Goal: Task Accomplishment & Management: Manage account settings

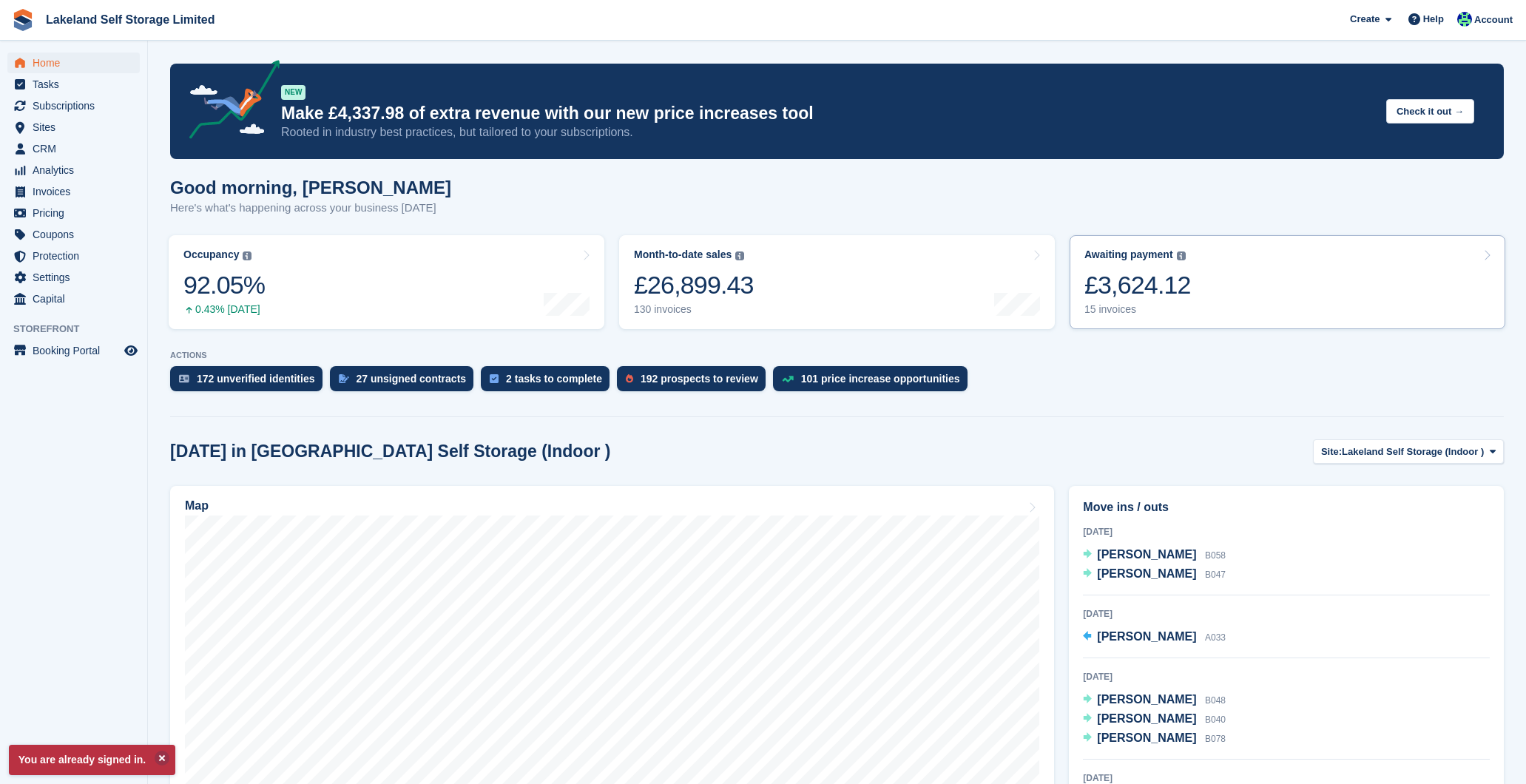
click at [1136, 303] on div "15 invoices" at bounding box center [1138, 309] width 107 height 12
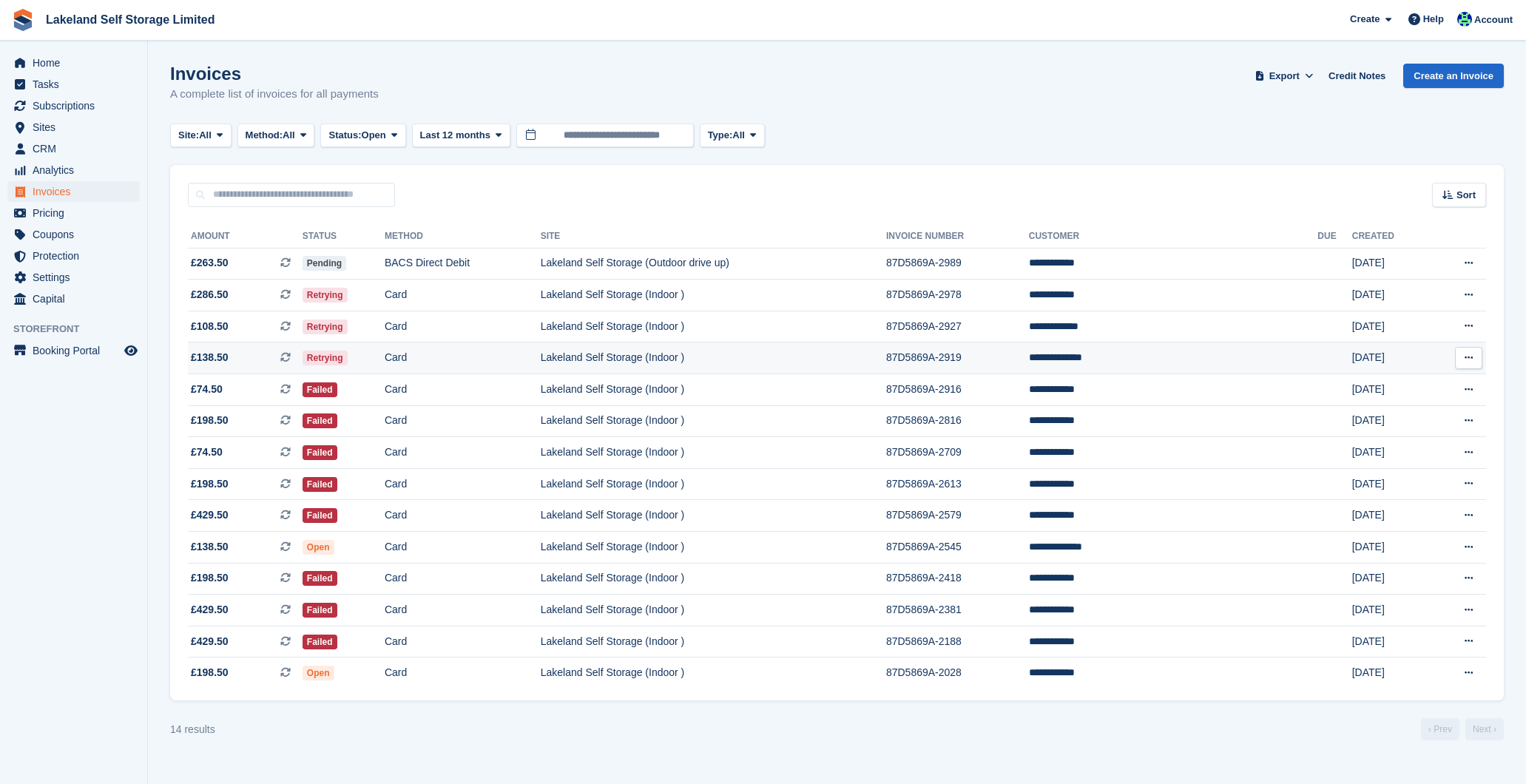
click at [886, 347] on td "Lakeland Self Storage (Indoor )" at bounding box center [714, 358] width 346 height 32
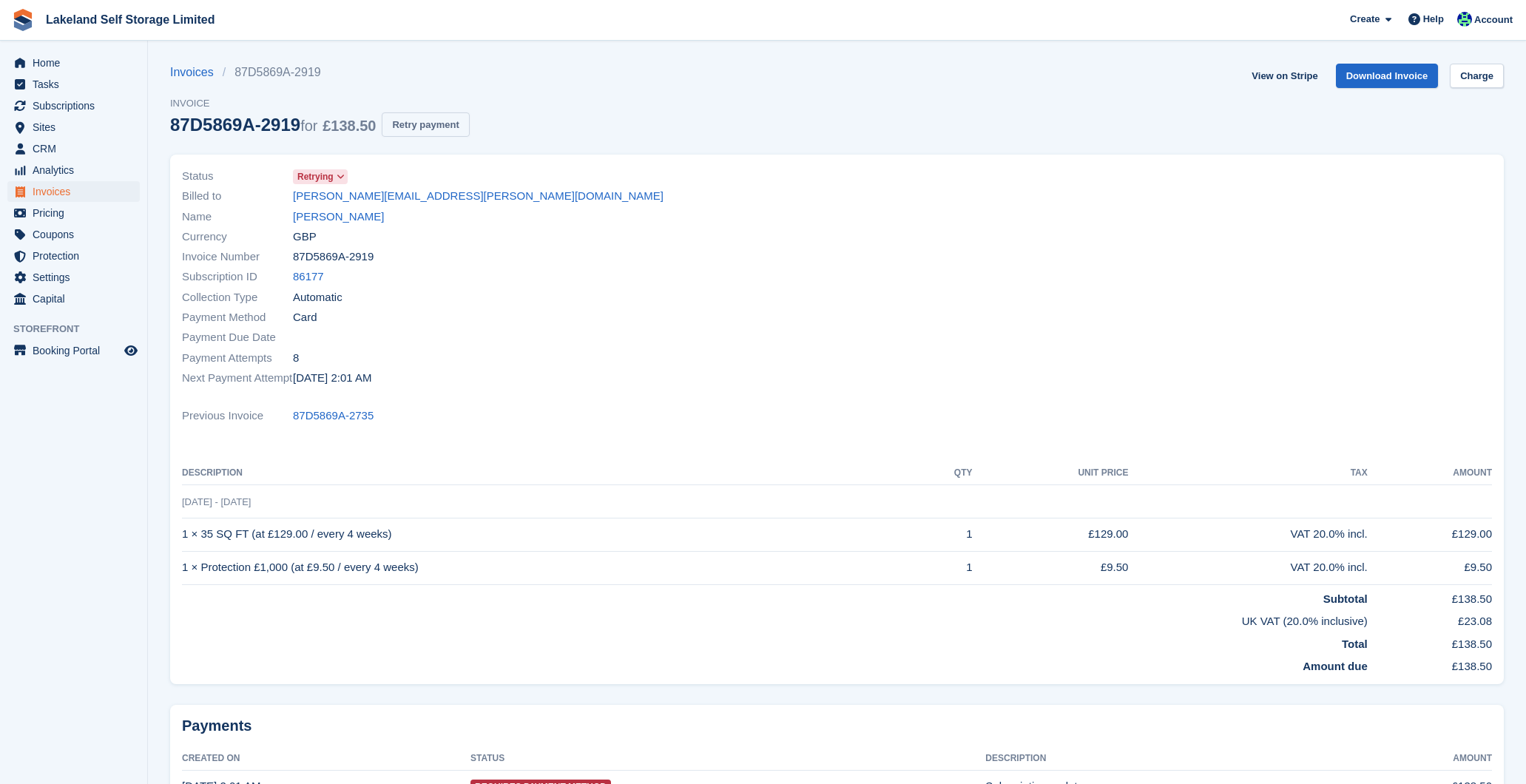
click at [438, 122] on button "Retry payment" at bounding box center [425, 125] width 87 height 25
click at [43, 63] on span "Home" at bounding box center [76, 63] width 89 height 21
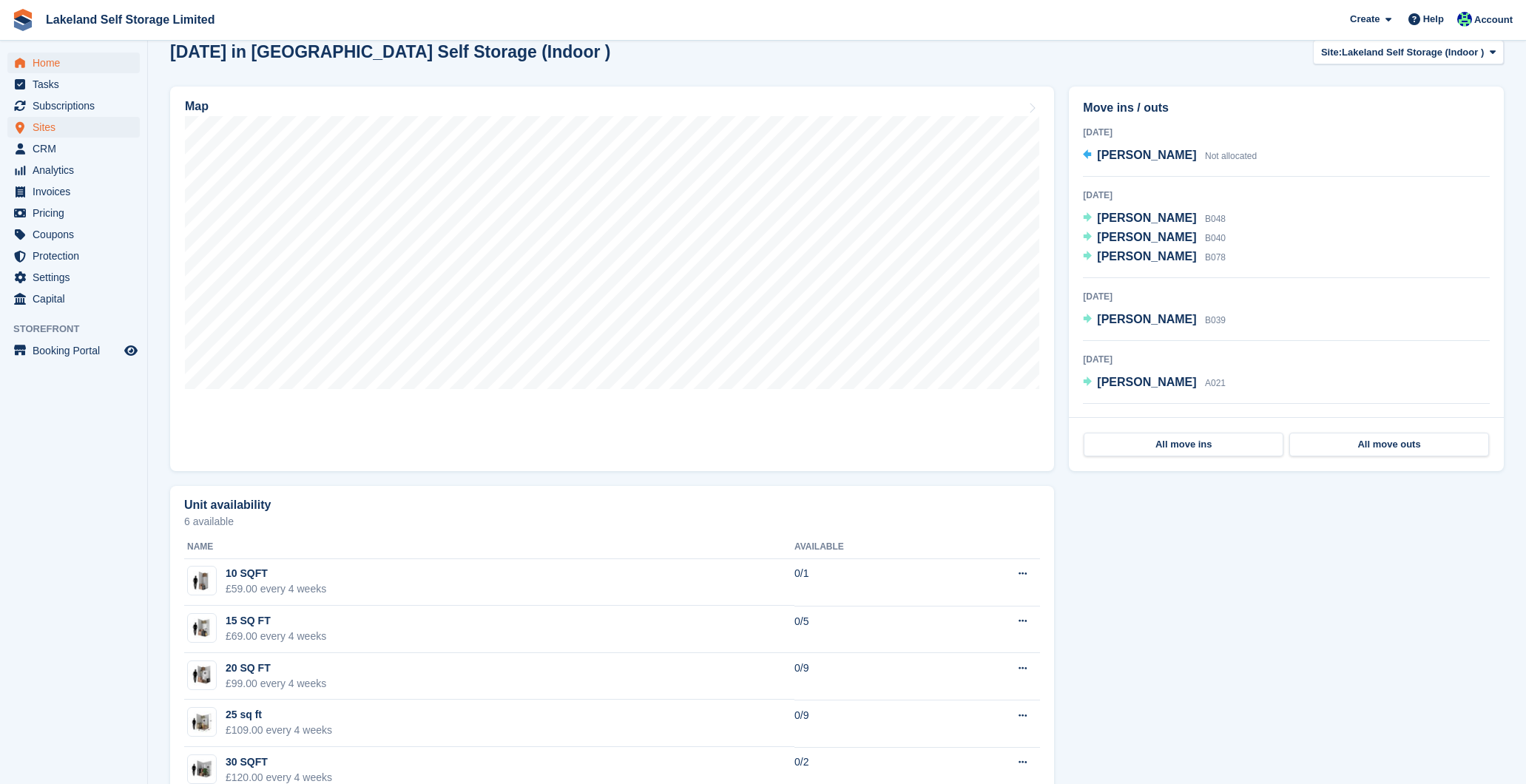
scroll to position [403, 0]
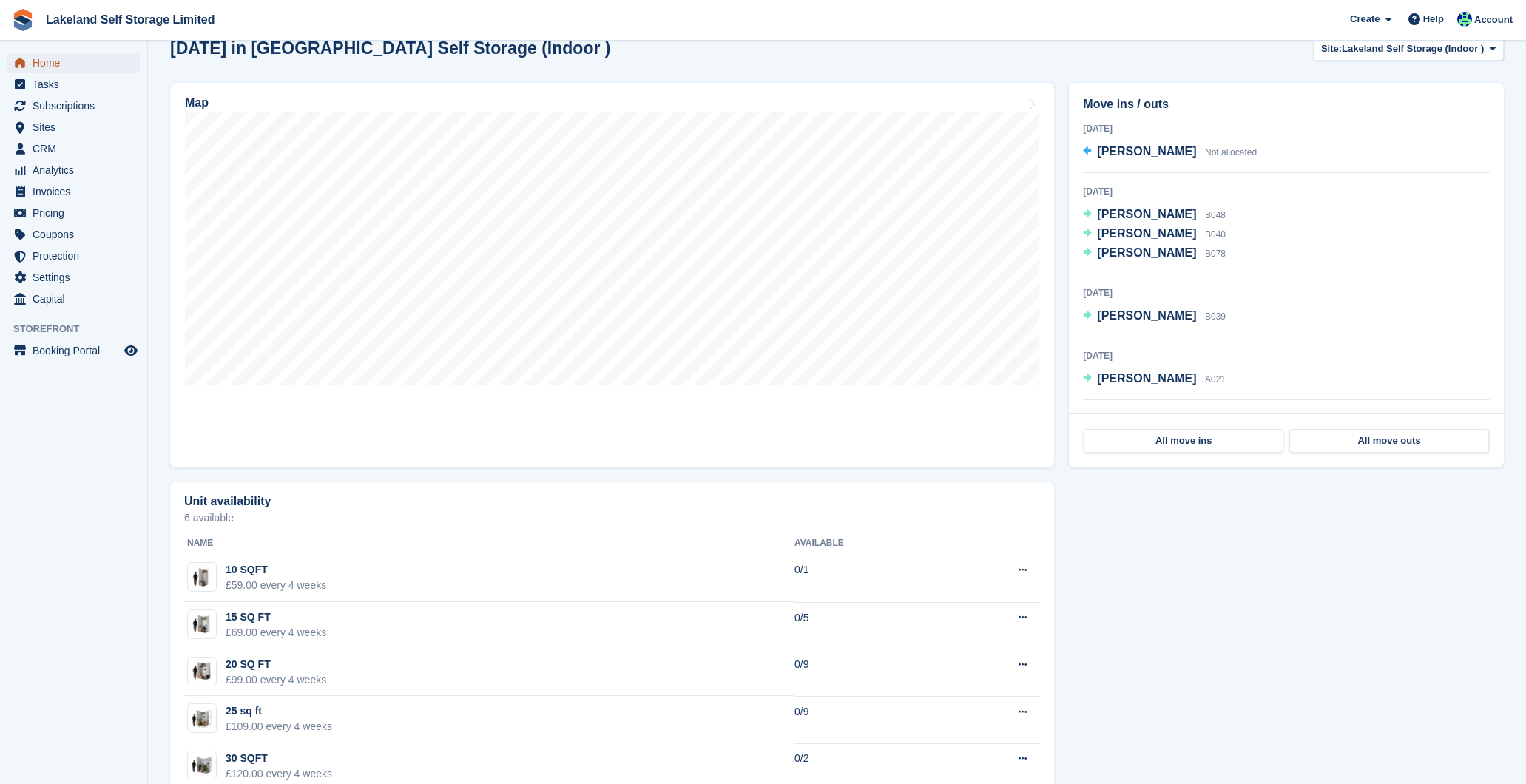
click at [75, 63] on span "Home" at bounding box center [76, 63] width 89 height 21
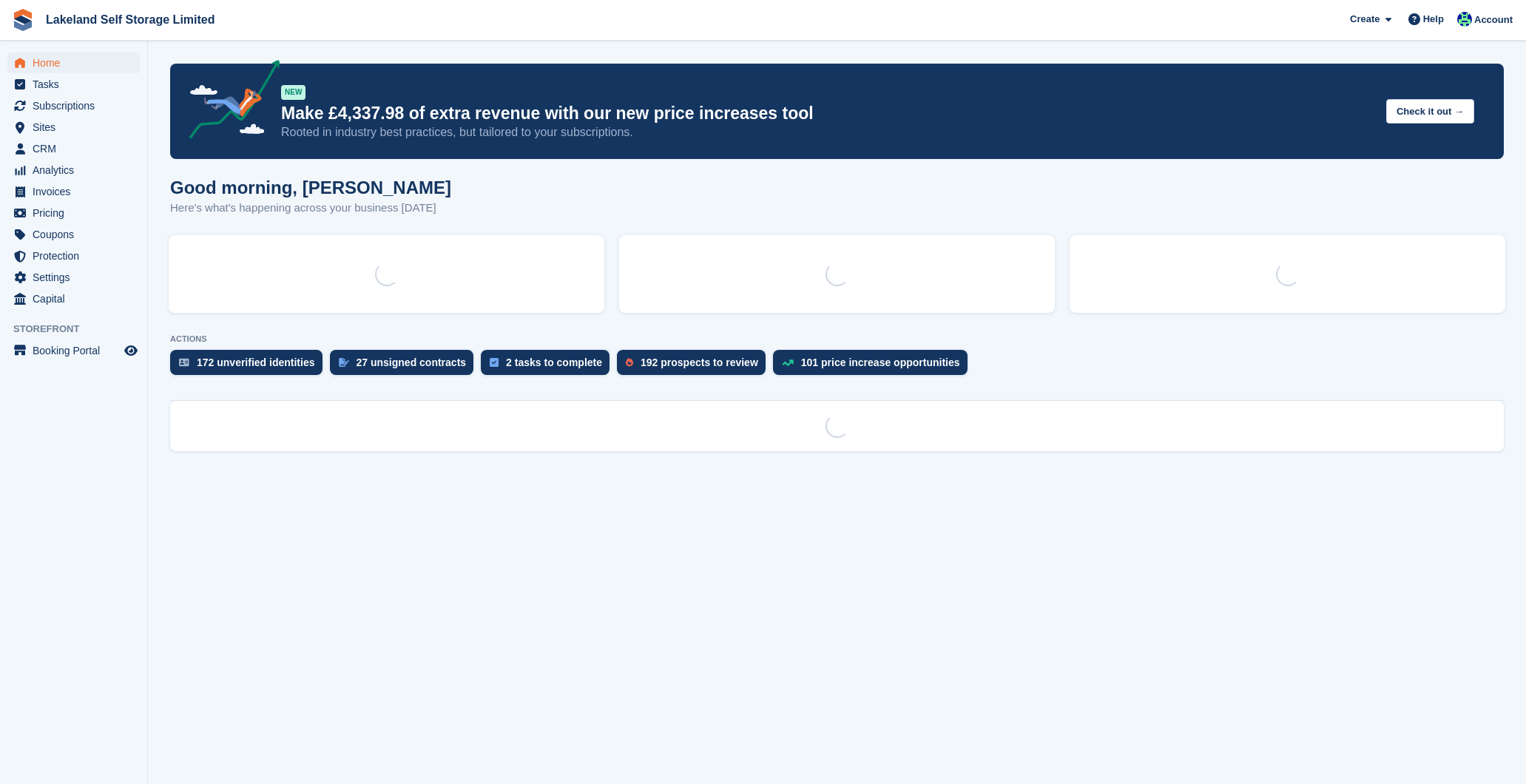
scroll to position [0, 0]
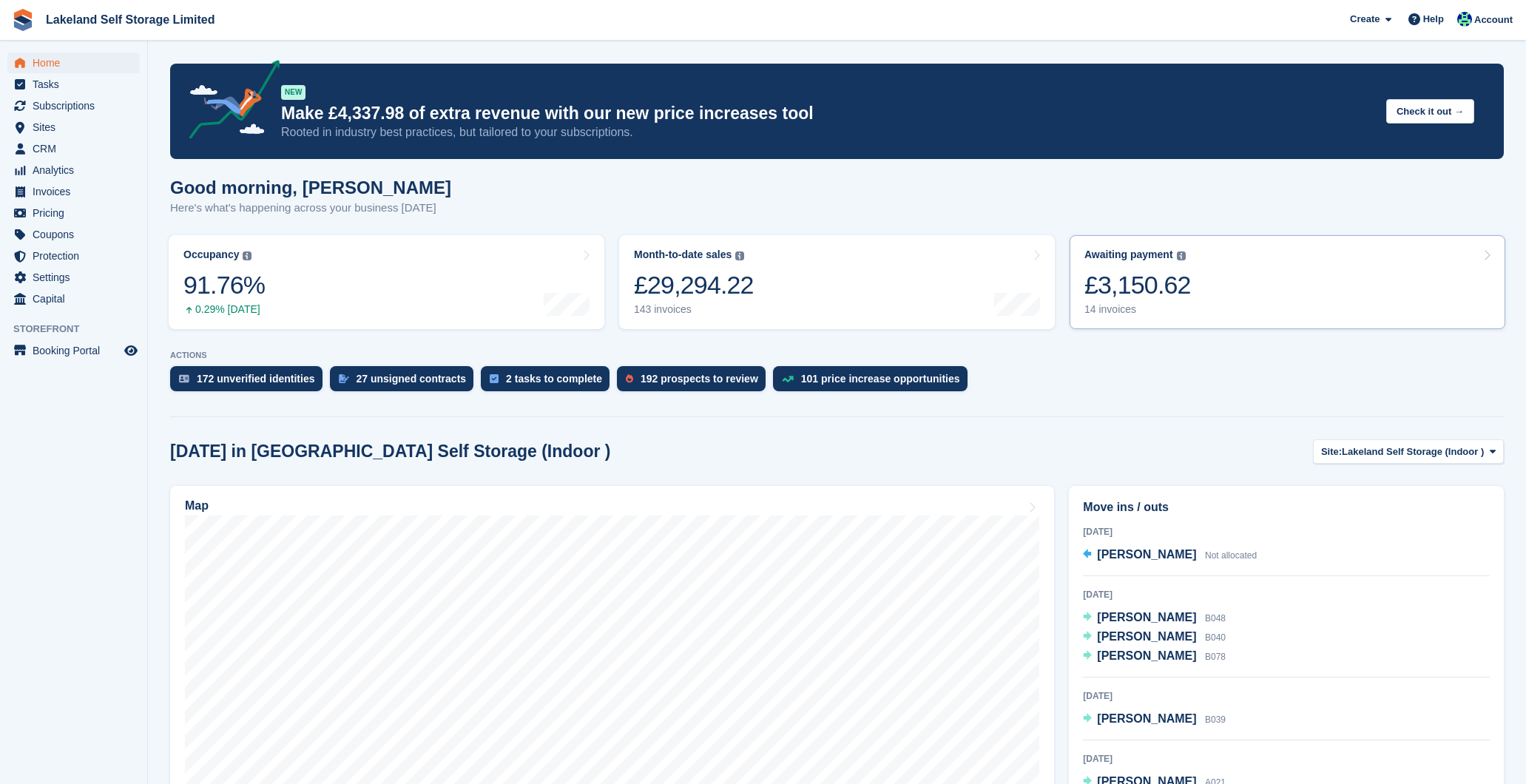
click at [1107, 306] on div "14 invoices" at bounding box center [1138, 309] width 107 height 12
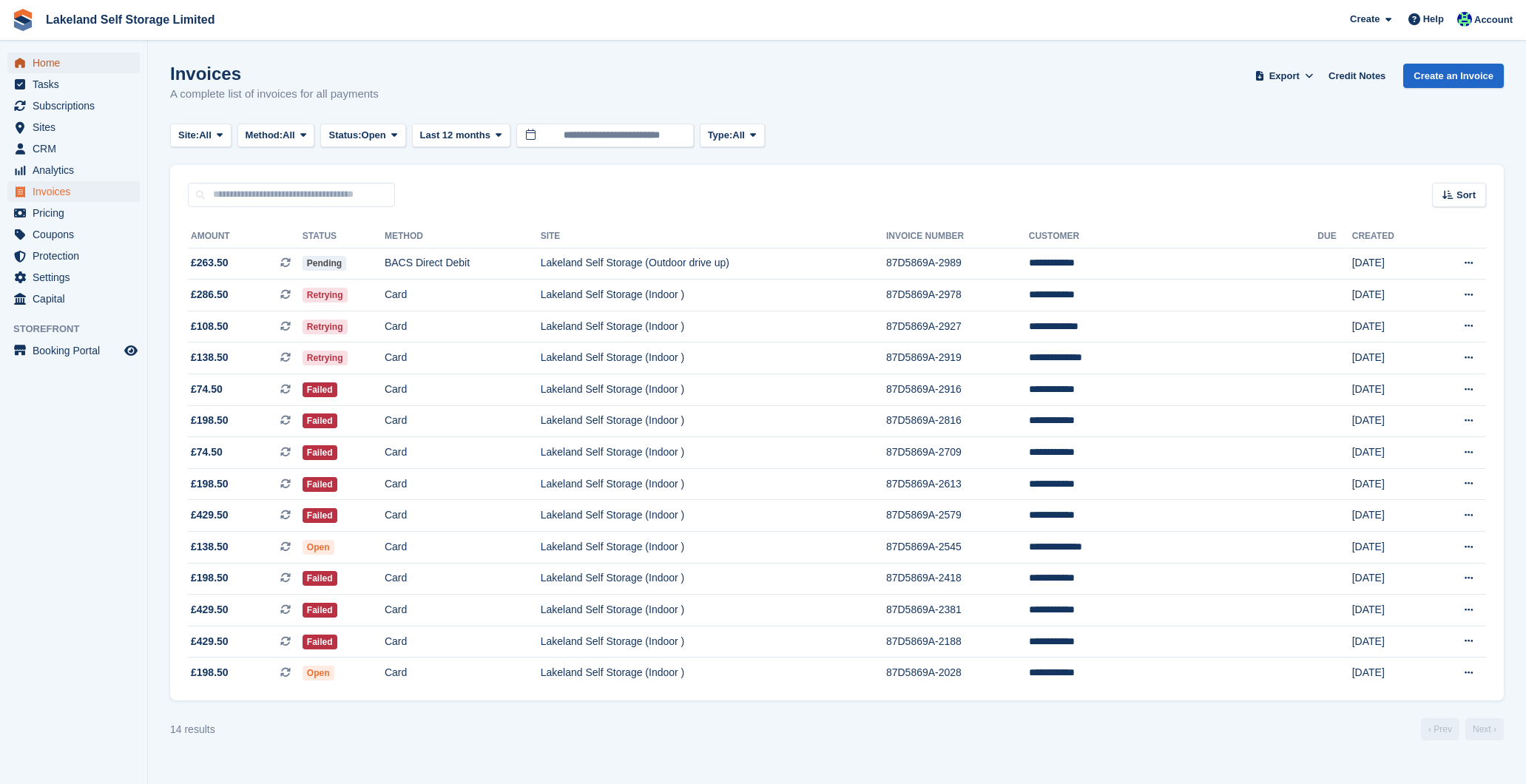
click at [73, 58] on span "Home" at bounding box center [76, 63] width 89 height 21
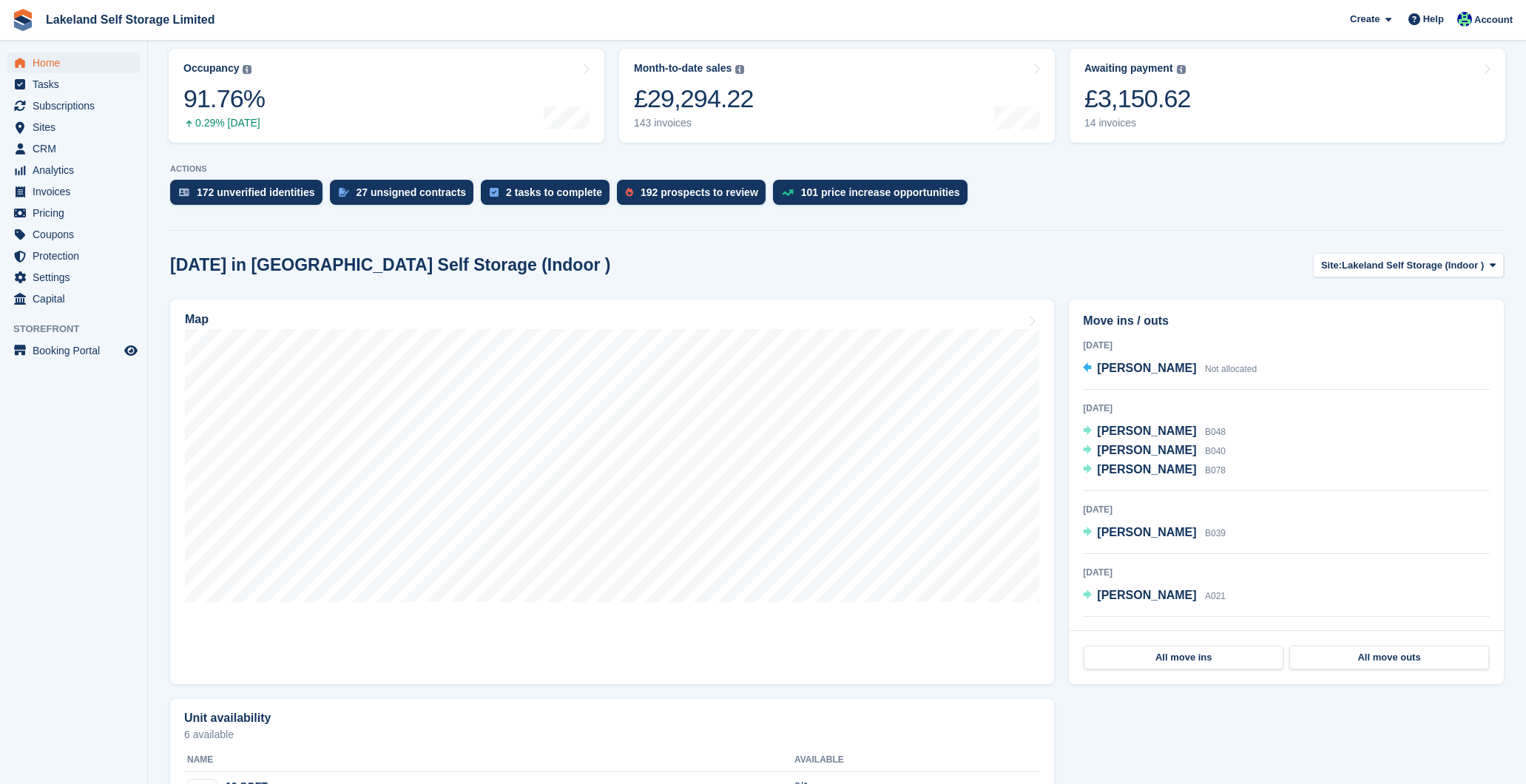
scroll to position [188, 0]
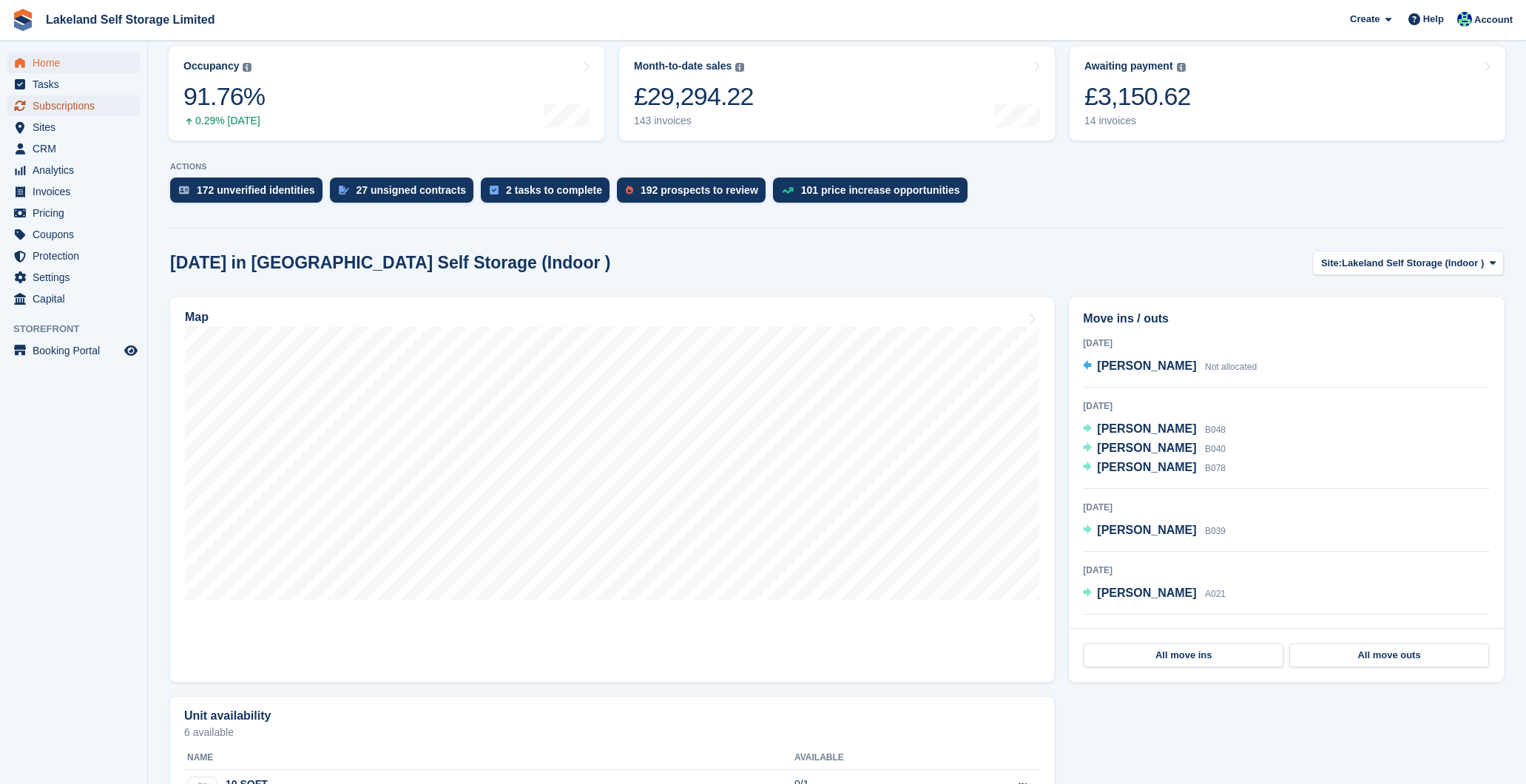
click at [79, 108] on span "Subscriptions" at bounding box center [76, 106] width 89 height 21
